Goal: Information Seeking & Learning: Understand process/instructions

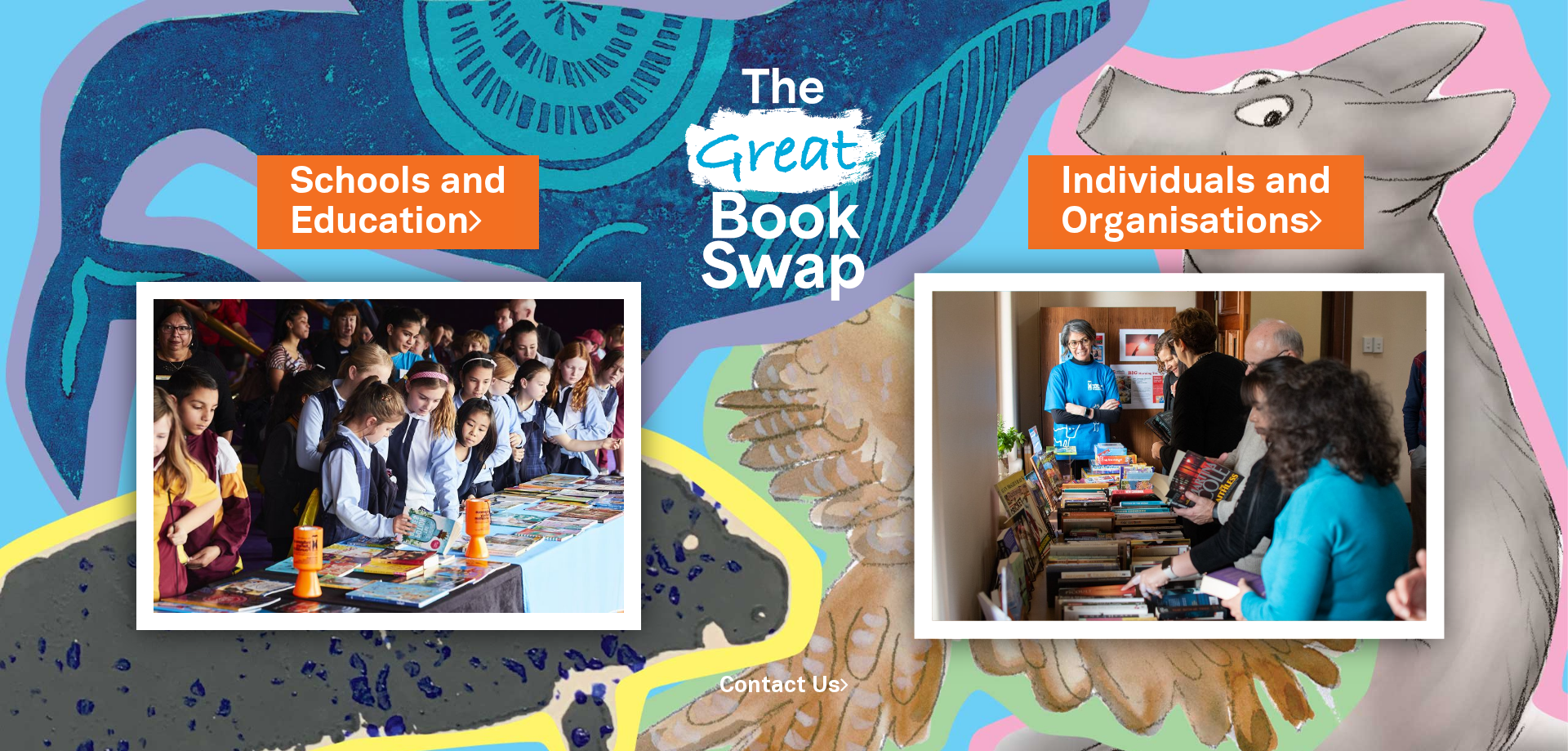
click at [1150, 284] on img at bounding box center [1180, 455] width 530 height 366
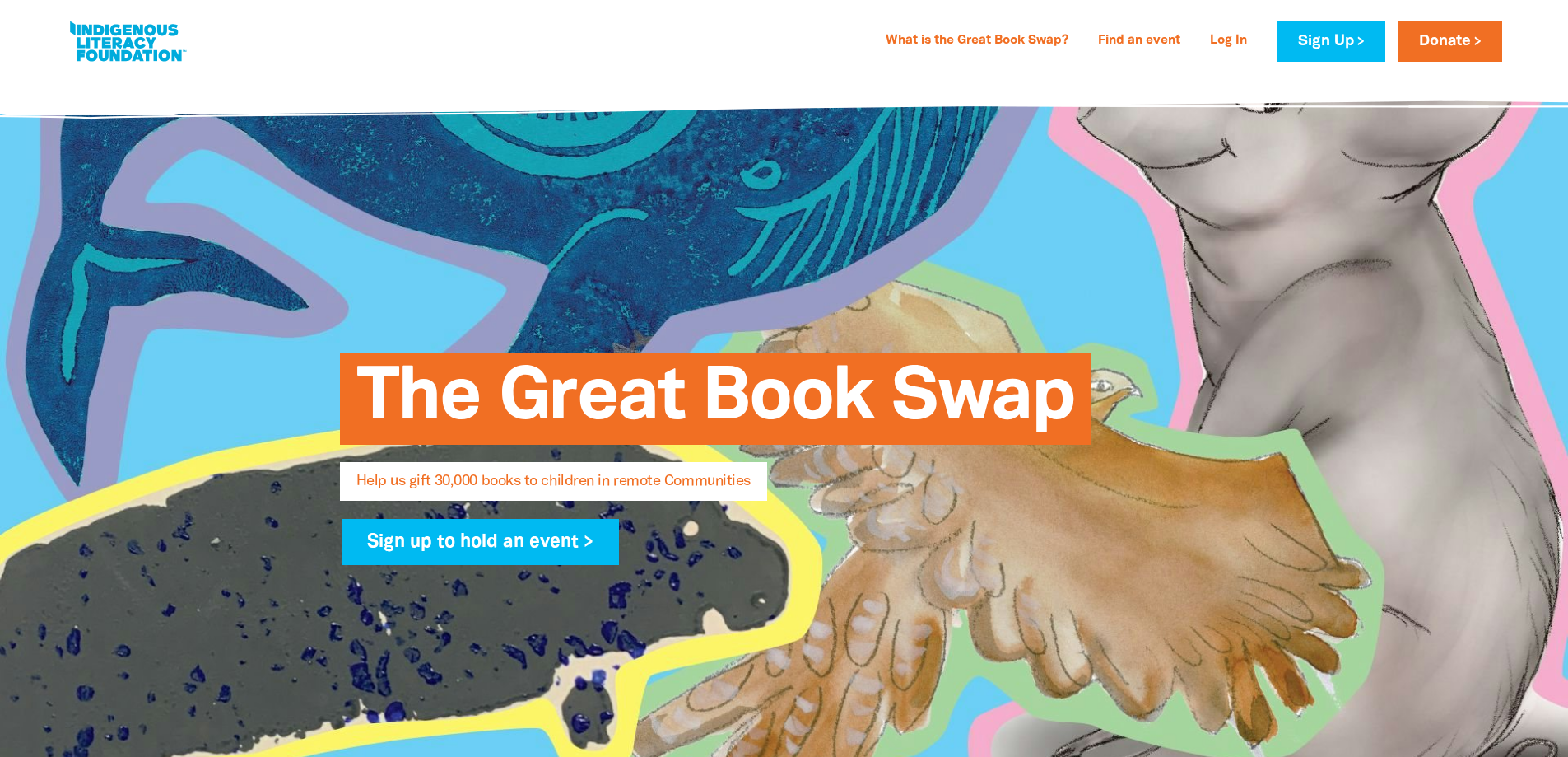
select select "AU"
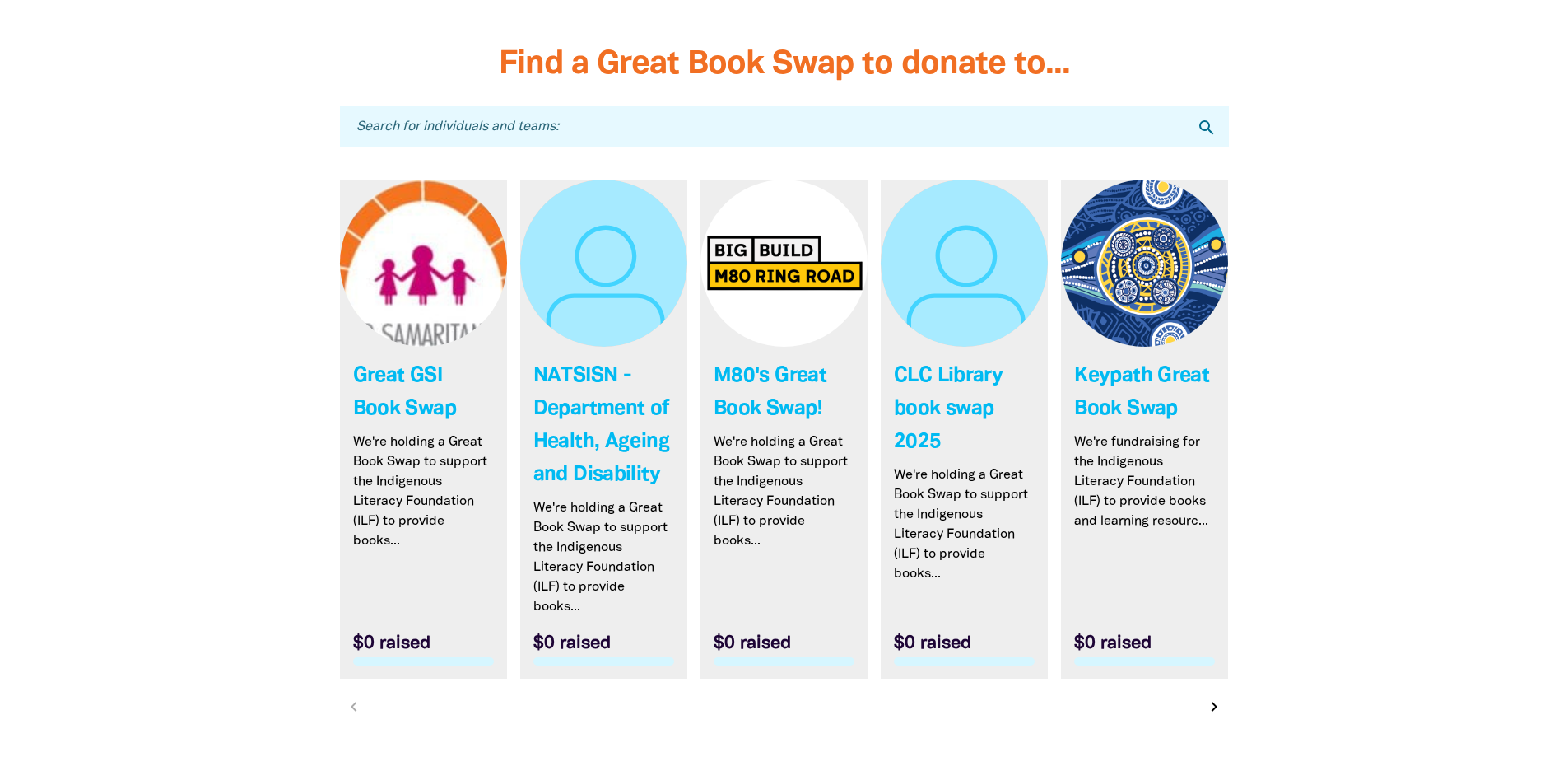
scroll to position [4694, 0]
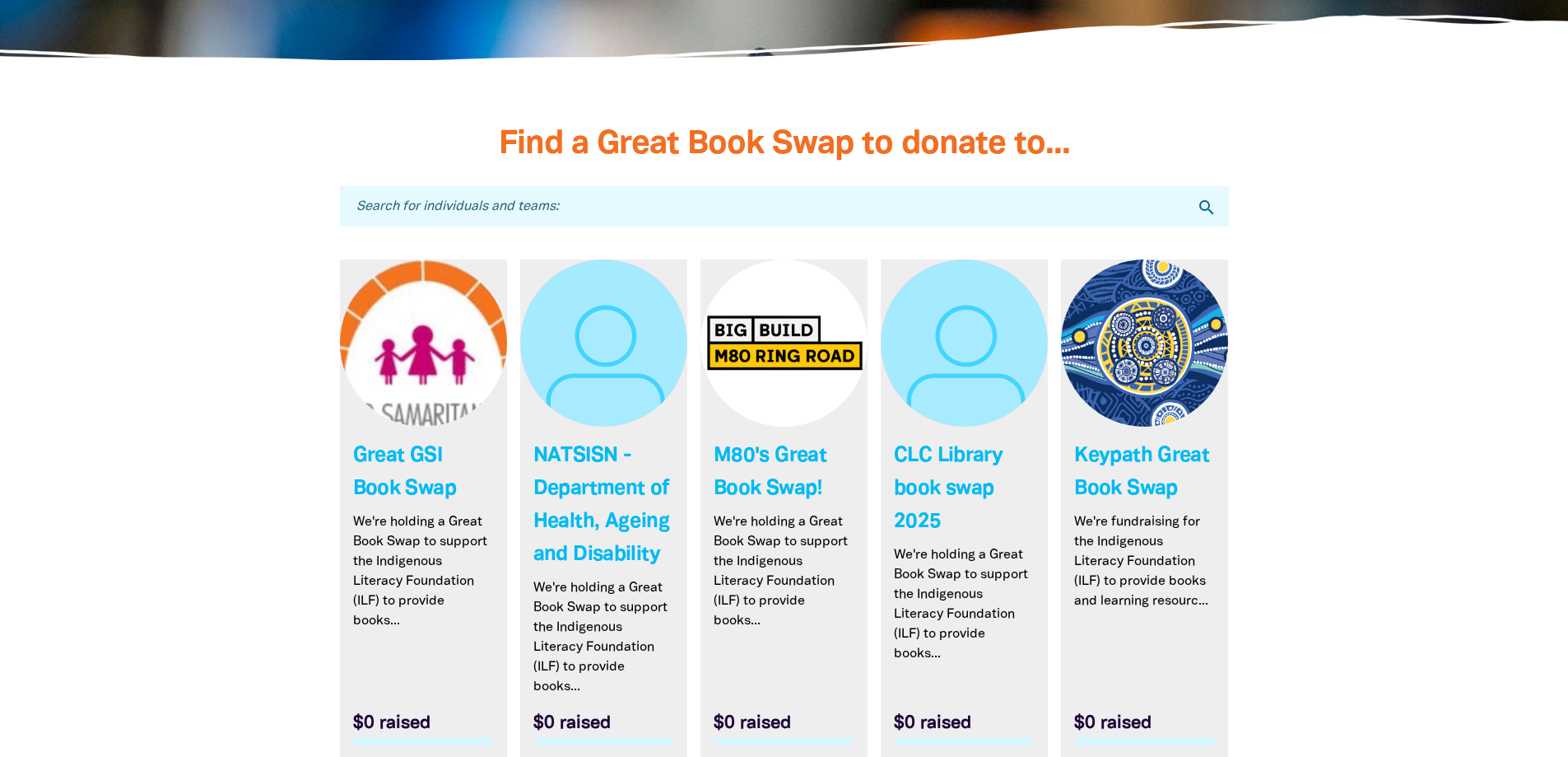
click at [700, 205] on input "Search for individuals and teams:" at bounding box center [784, 206] width 889 height 40
click at [749, 217] on input "Search for individuals and teams:" at bounding box center [784, 206] width 889 height 40
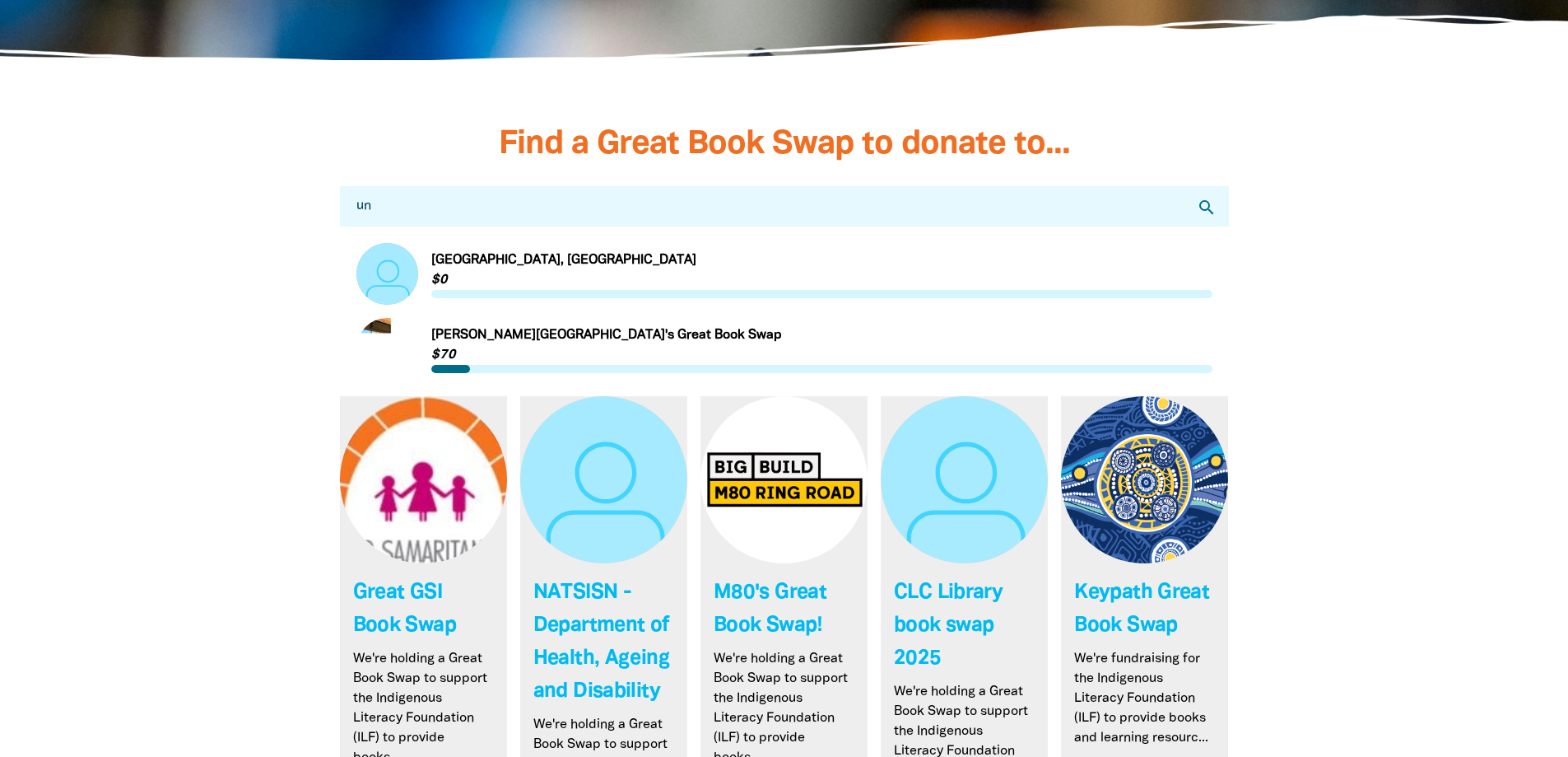
type input "u"
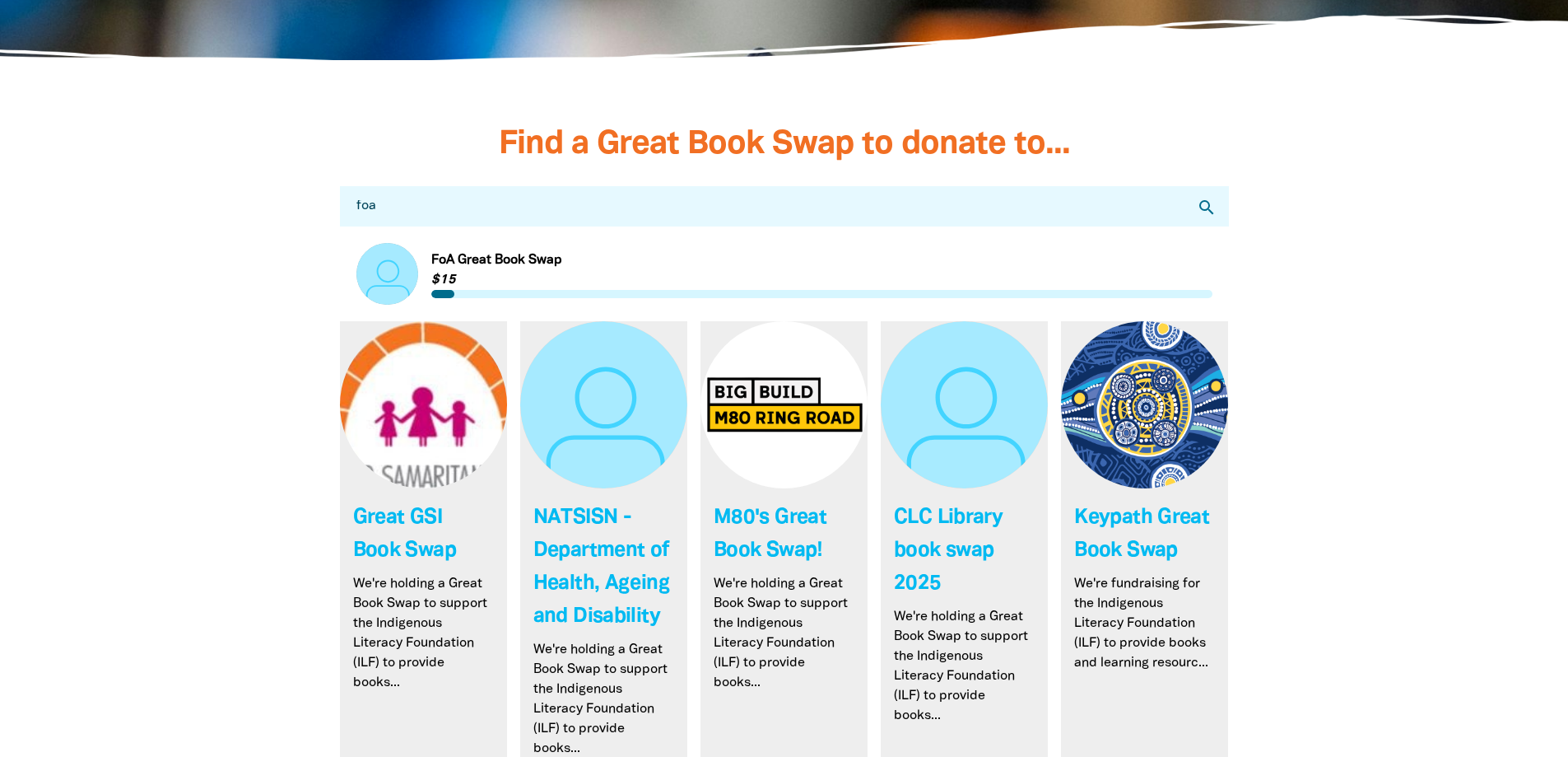
type input "foa"
click at [492, 262] on link "Link to FoA Great Book Swap" at bounding box center [784, 274] width 856 height 62
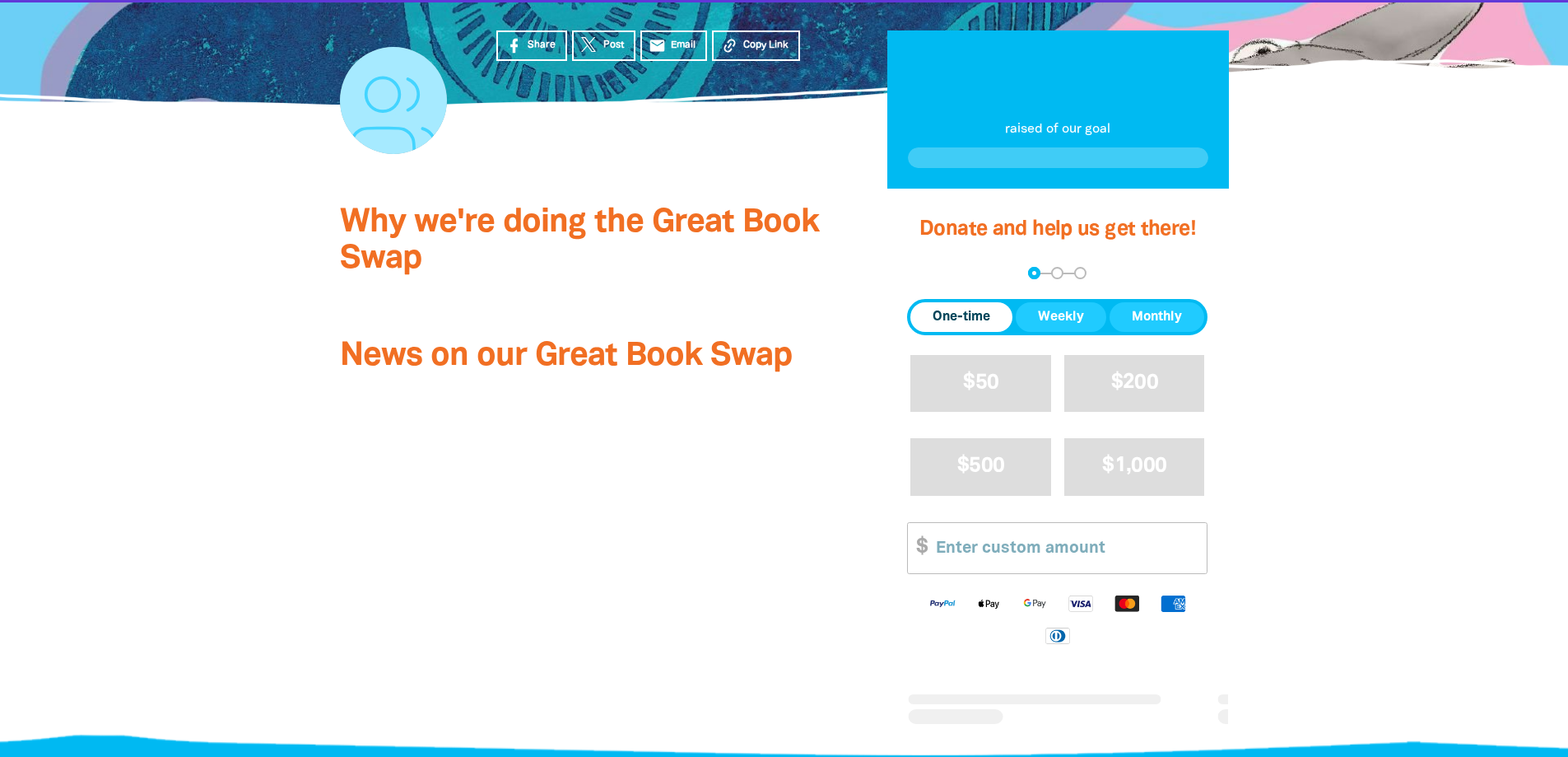
scroll to position [577, 0]
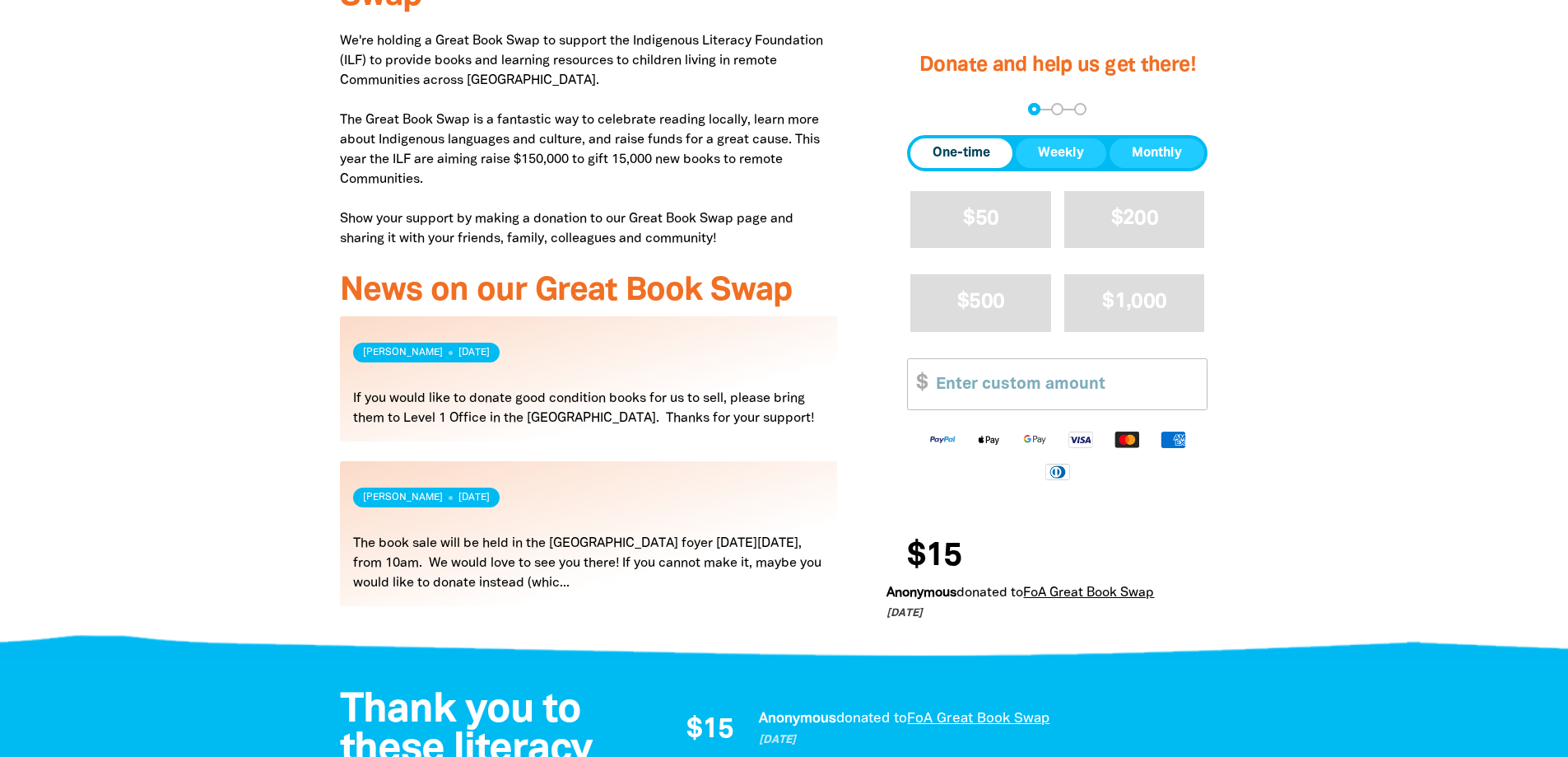
click at [590, 581] on link "Read more" at bounding box center [589, 533] width 498 height 145
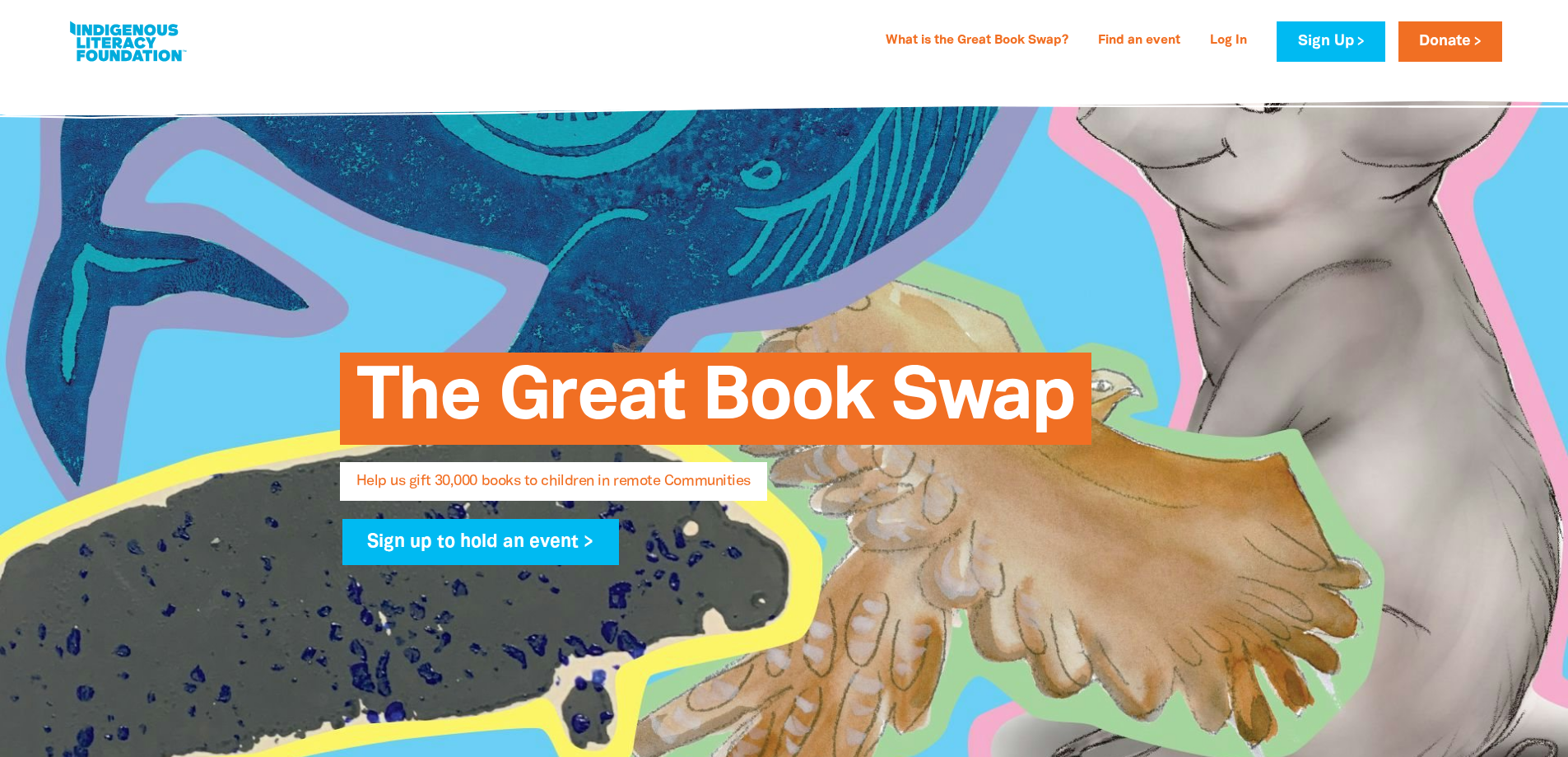
select select "AU"
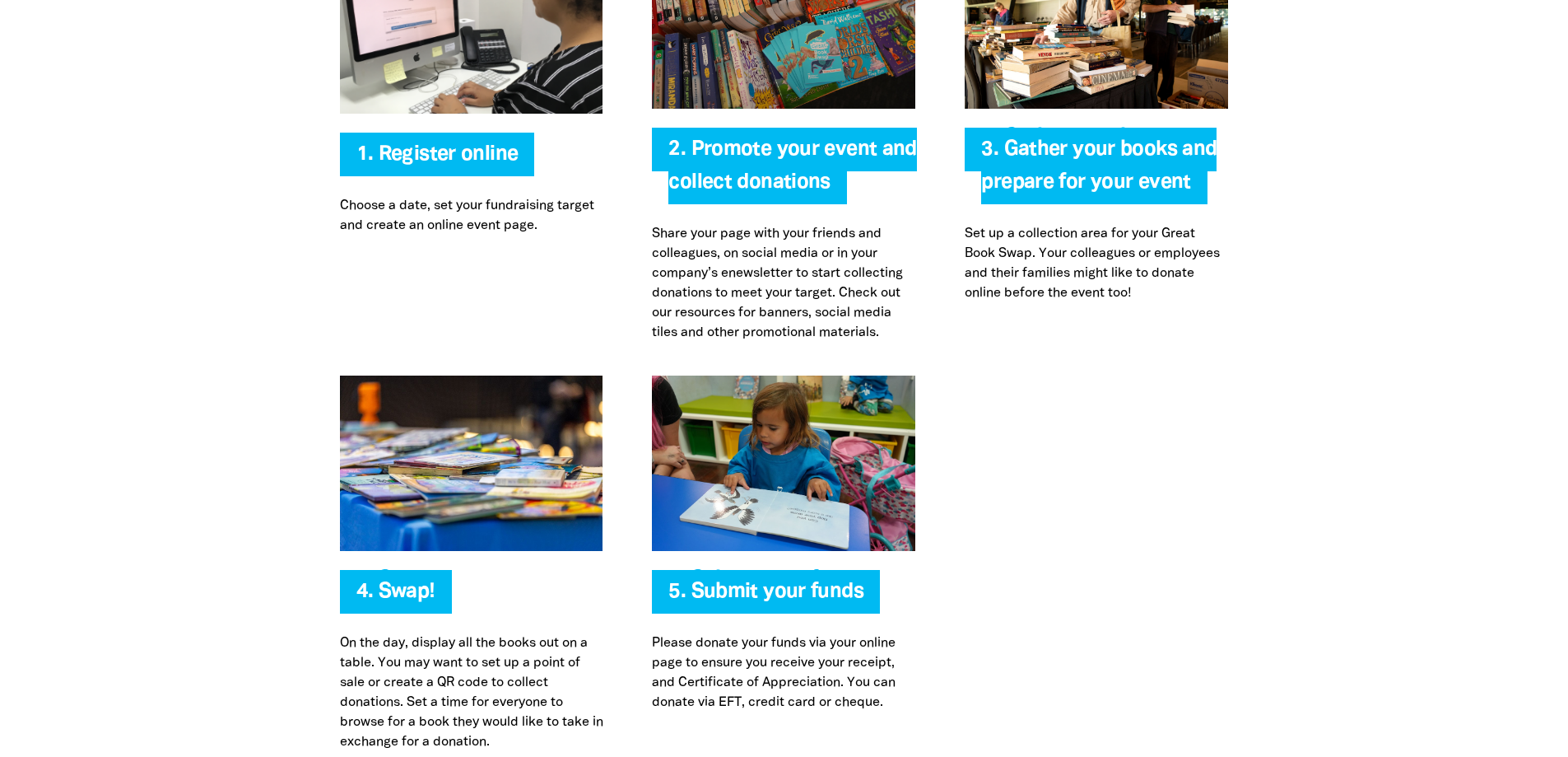
scroll to position [3594, 0]
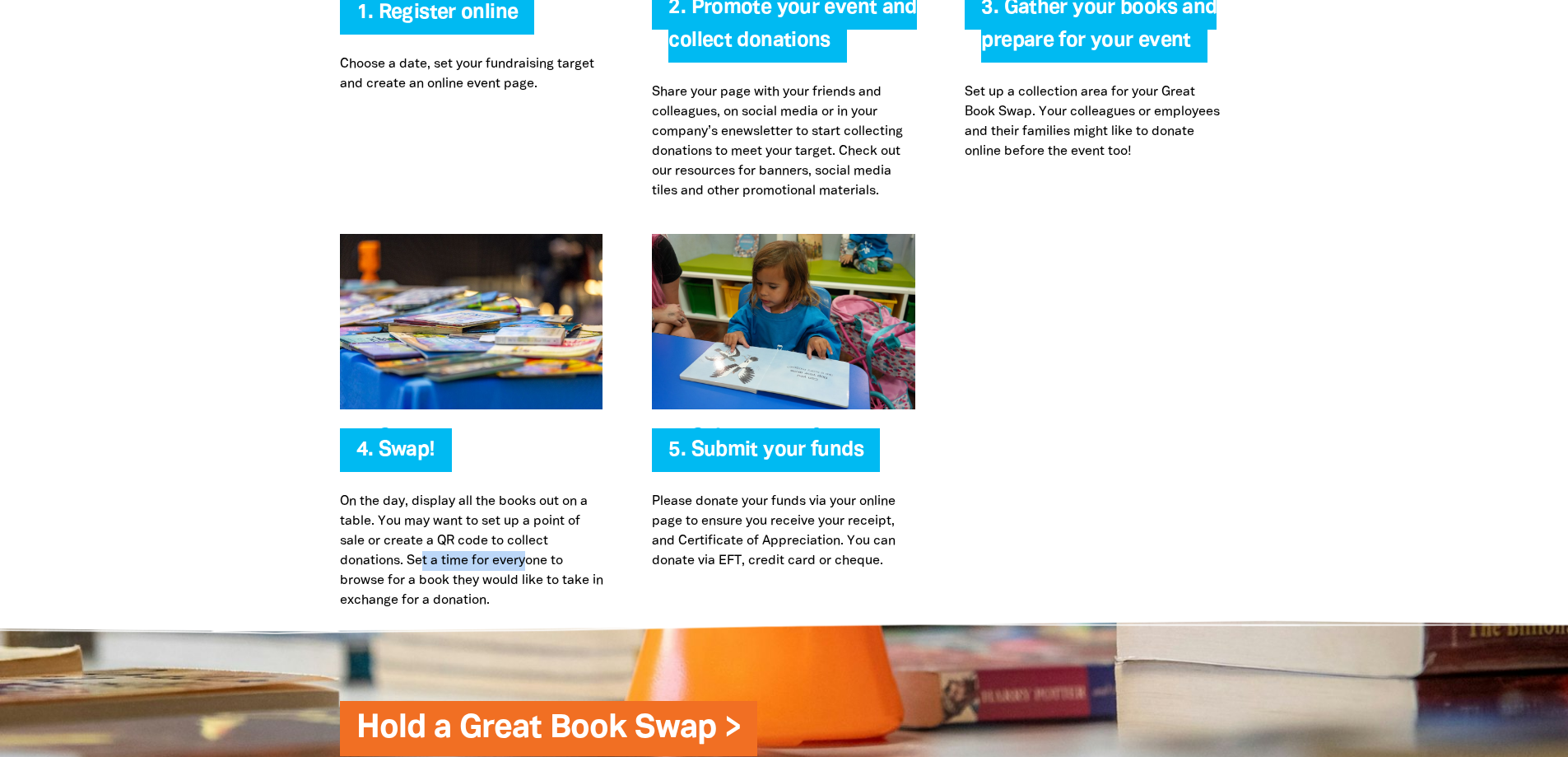
drag, startPoint x: 423, startPoint y: 563, endPoint x: 556, endPoint y: 566, distance: 133.0
click at [545, 564] on p "On the day, display all the books out on a table. You may want to set up a poin…" at bounding box center [471, 551] width 263 height 119
click at [568, 593] on p "On the day, display all the books out on a table. You may want to set up a poin…" at bounding box center [471, 551] width 263 height 119
drag, startPoint x: 508, startPoint y: 597, endPoint x: 315, endPoint y: 540, distance: 201.2
click at [316, 543] on div "4. Swap! On the day, display all the books out on a table. You may want to set …" at bounding box center [471, 422] width 313 height 376
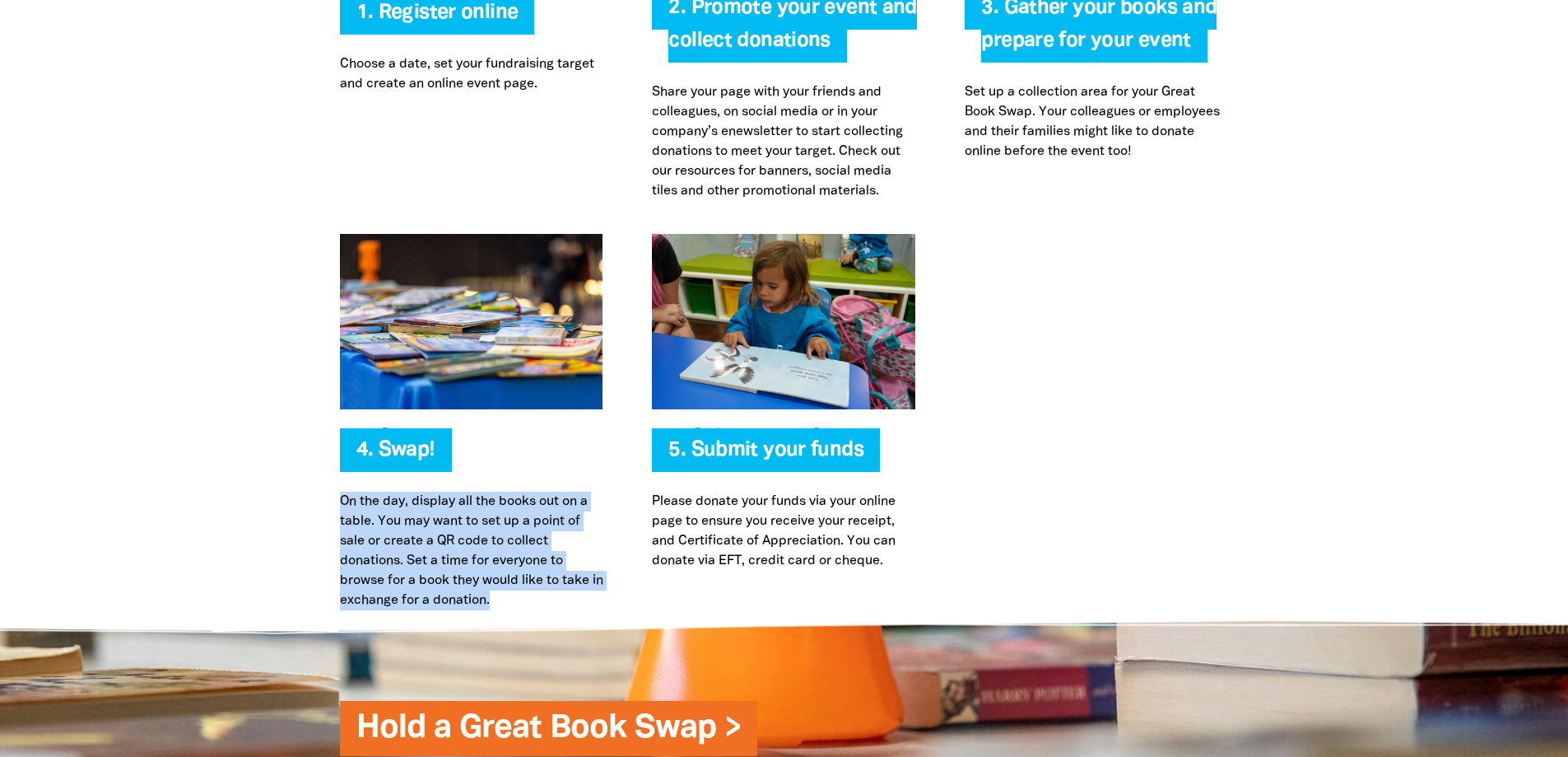
drag, startPoint x: 332, startPoint y: 497, endPoint x: 525, endPoint y: 597, distance: 217.4
click at [525, 597] on div "4. Swap! On the day, display all the books out on a table. You may want to set …" at bounding box center [471, 422] width 313 height 376
click at [512, 556] on p "On the day, display all the books out on a table. You may want to set up a poin…" at bounding box center [471, 551] width 263 height 119
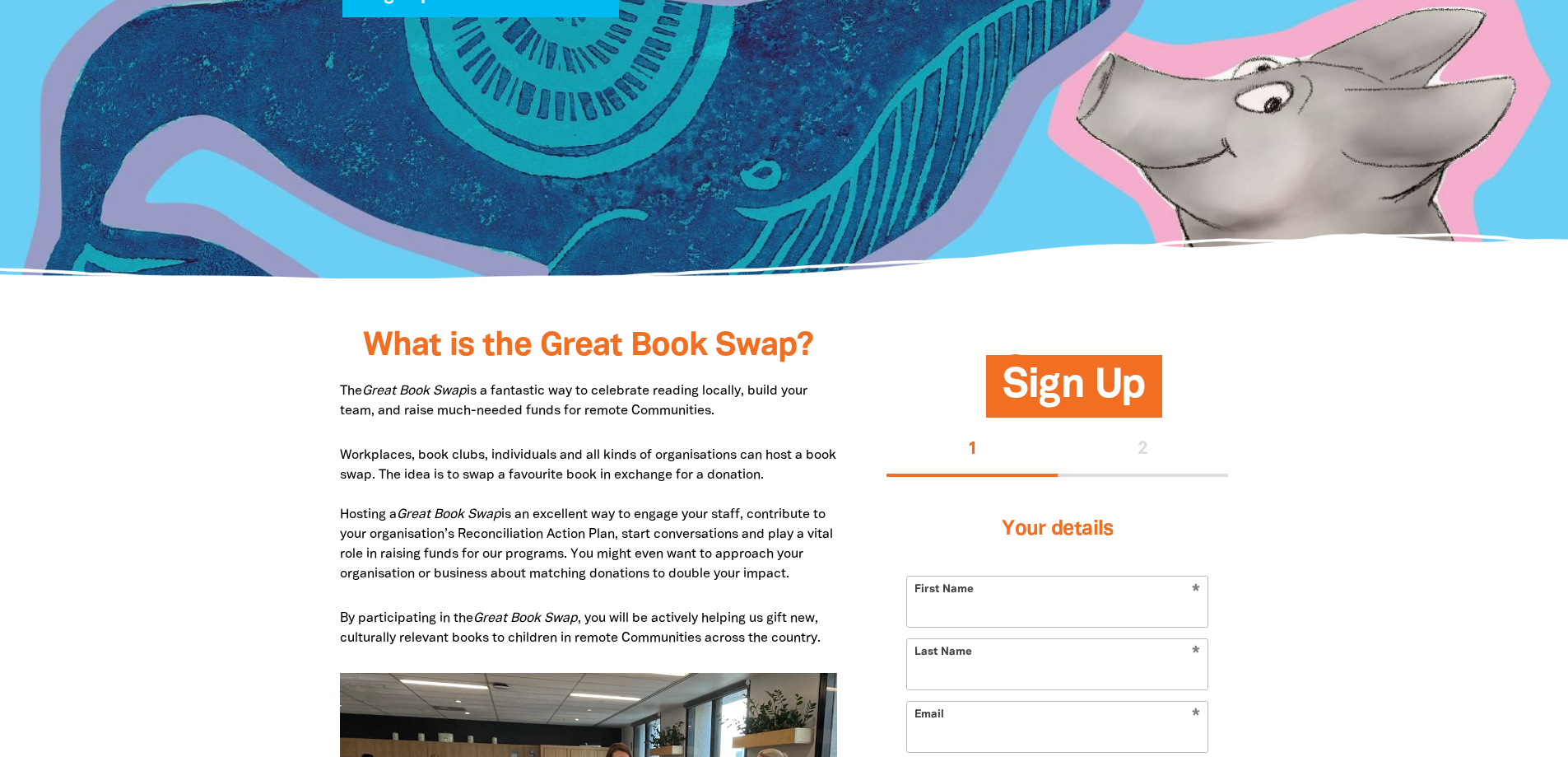
scroll to position [546, 0]
